Goal: Task Accomplishment & Management: Complete application form

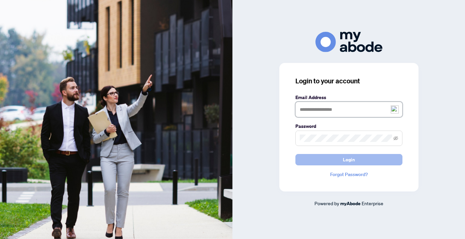
type input "**********"
click at [360, 160] on button "Login" at bounding box center [348, 159] width 107 height 11
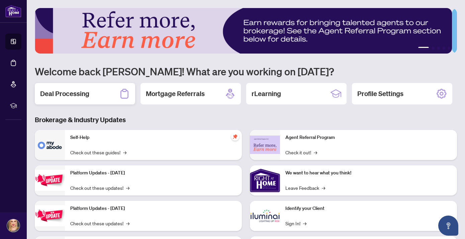
click at [104, 89] on div "Deal Processing" at bounding box center [85, 93] width 100 height 21
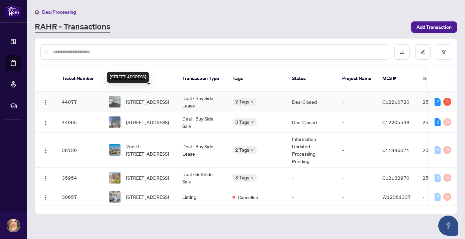
click at [150, 98] on span "[STREET_ADDRESS]" at bounding box center [147, 101] width 43 height 7
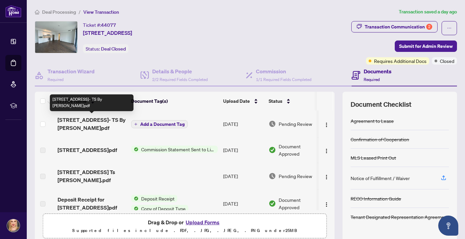
click at [100, 122] on span "[STREET_ADDRESS]- TS By [PERSON_NAME]pdf" at bounding box center [91, 124] width 68 height 16
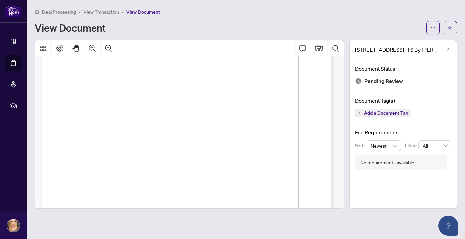
scroll to position [31, 0]
click at [436, 28] on button "button" at bounding box center [432, 27] width 13 height 13
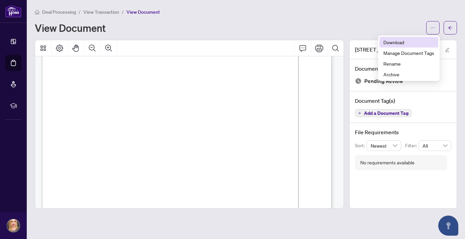
click at [400, 42] on span "Download" at bounding box center [408, 41] width 51 height 7
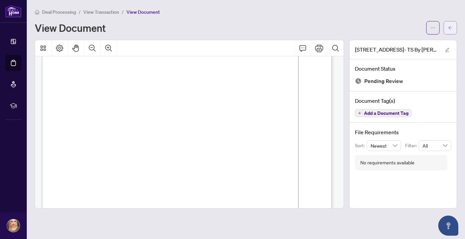
click at [449, 29] on icon "arrow-left" at bounding box center [450, 27] width 5 height 5
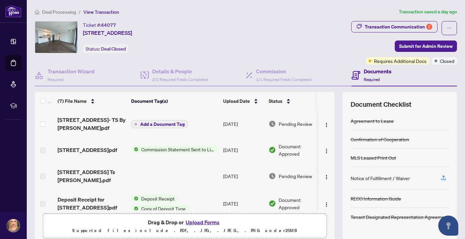
scroll to position [93, 0]
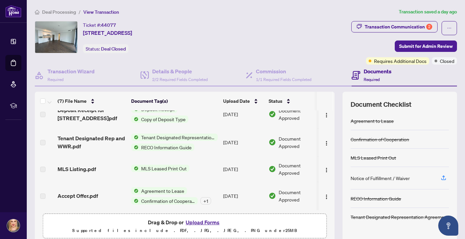
click at [200, 224] on button "Upload Forms" at bounding box center [203, 222] width 38 height 9
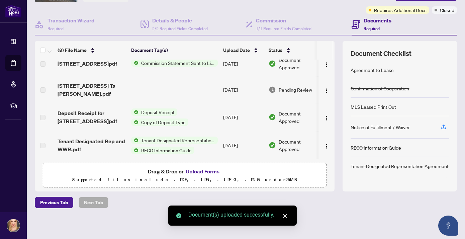
scroll to position [0, 0]
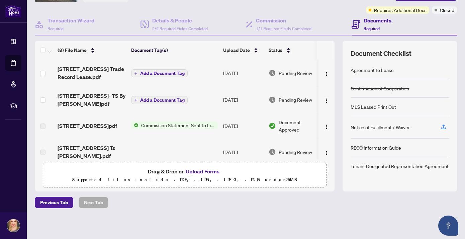
click at [164, 71] on span "Add a Document Tag" at bounding box center [162, 73] width 44 height 5
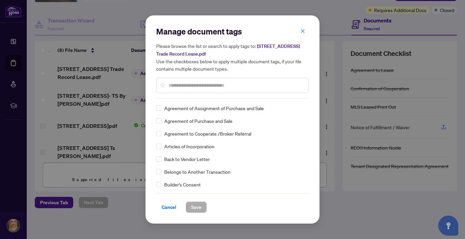
scroll to position [175, 0]
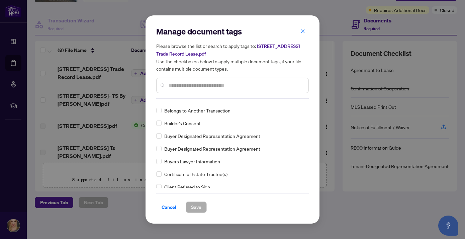
click at [179, 87] on input "text" at bounding box center [235, 85] width 134 height 7
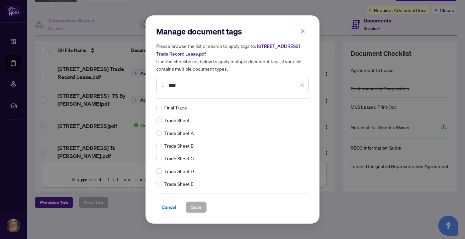
scroll to position [0, 0]
type input "****"
click at [178, 122] on span "Trade Sheet" at bounding box center [176, 120] width 25 height 7
click at [196, 207] on span "Save" at bounding box center [196, 207] width 10 height 11
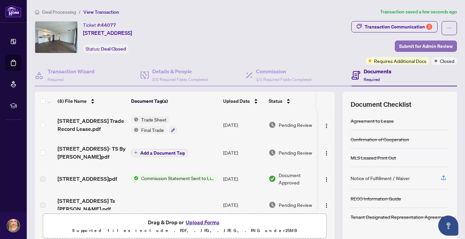
click at [435, 45] on span "Submit for Admin Review" at bounding box center [425, 46] width 53 height 11
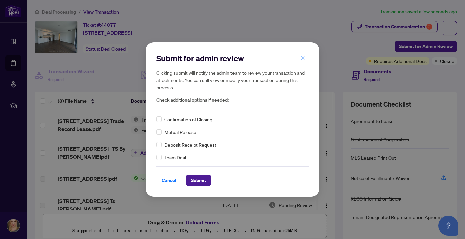
click at [169, 117] on span "Confirmation of Closing" at bounding box center [188, 118] width 48 height 7
click at [202, 180] on span "Submit" at bounding box center [198, 180] width 15 height 11
